Goal: Find specific page/section: Find specific page/section

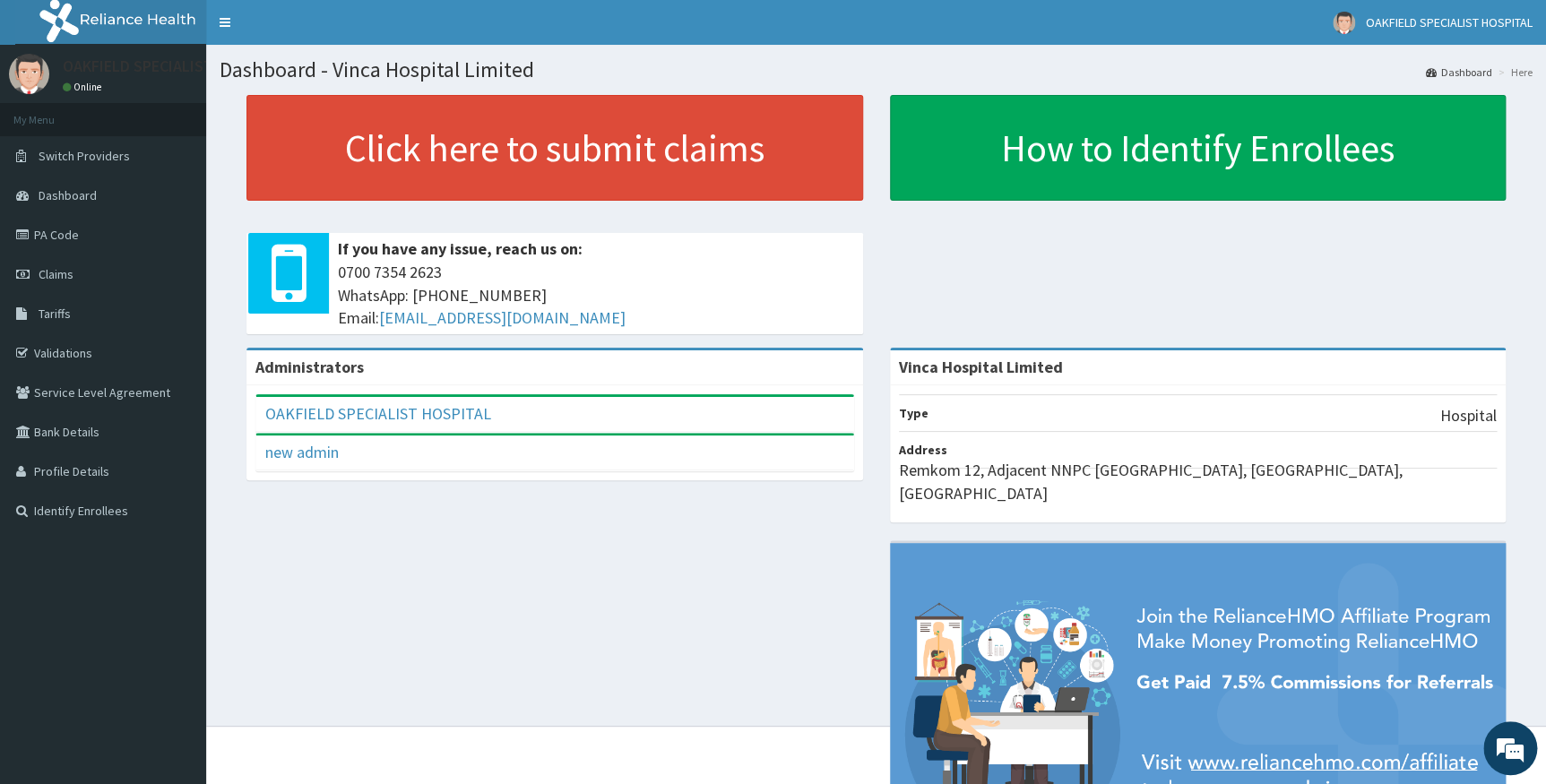
drag, startPoint x: 80, startPoint y: 232, endPoint x: 651, endPoint y: 215, distance: 571.3
click at [80, 231] on link "PA Code" at bounding box center [103, 235] width 206 height 39
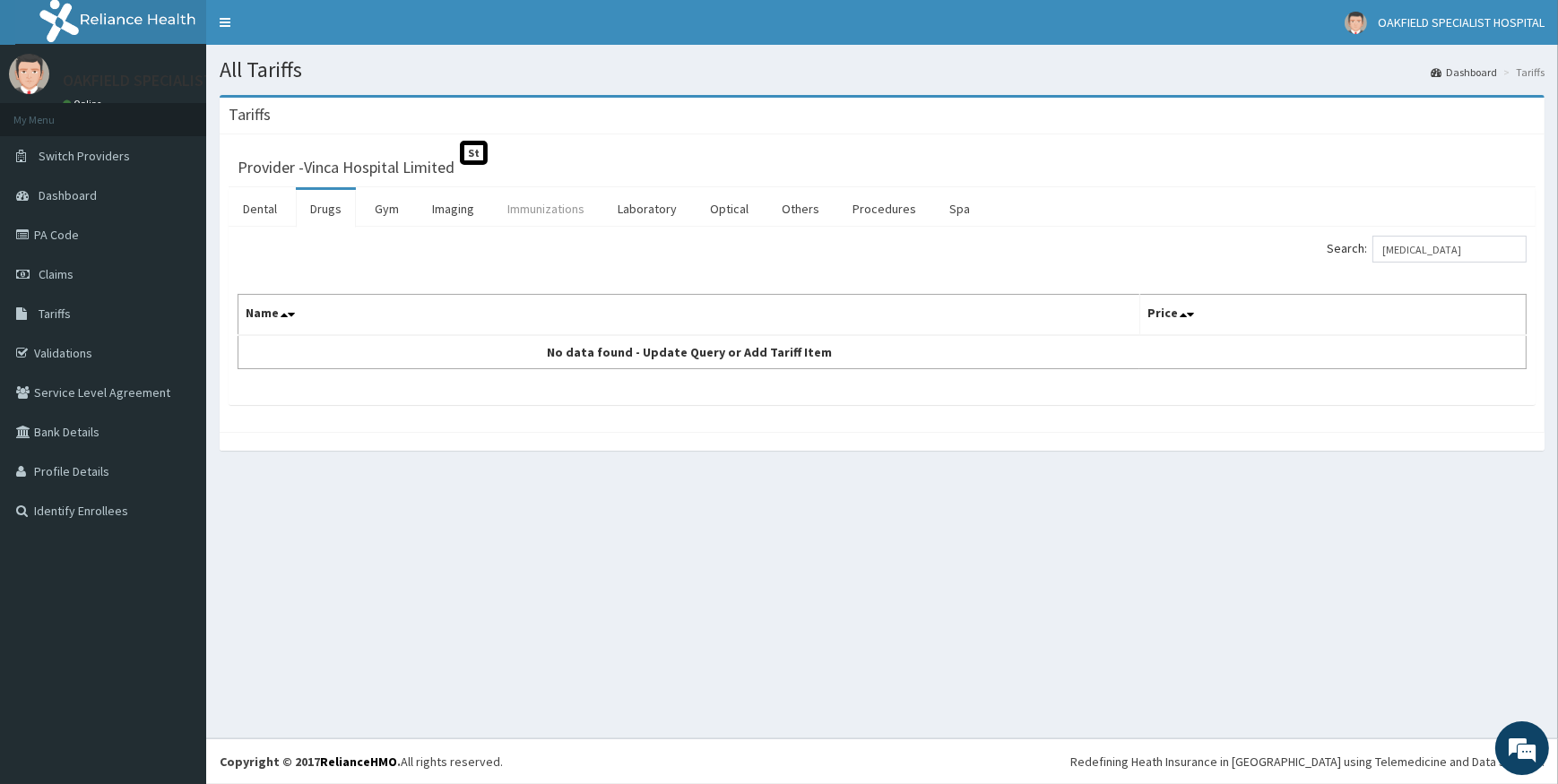
click at [538, 201] on link "Immunizations" at bounding box center [546, 208] width 106 height 38
